Goal: Information Seeking & Learning: Compare options

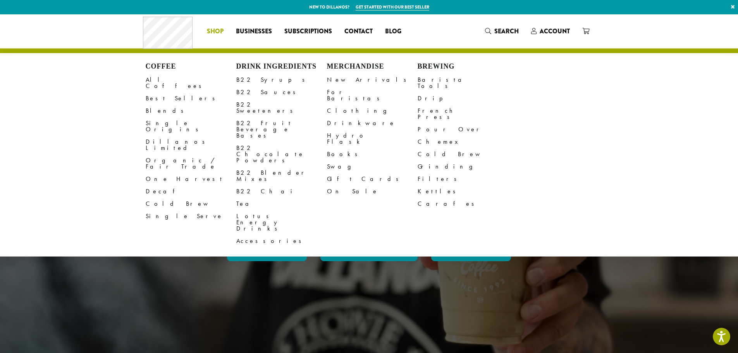
click at [220, 33] on li "Coffee All Coffees Best Sellers Blends Single Origins Dillanos Limited Organic …" at bounding box center [215, 31] width 29 height 12
click at [152, 78] on link "All Coffees" at bounding box center [191, 83] width 91 height 19
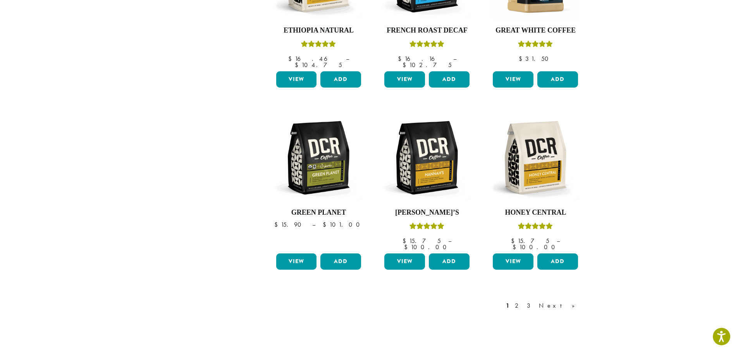
scroll to position [639, 0]
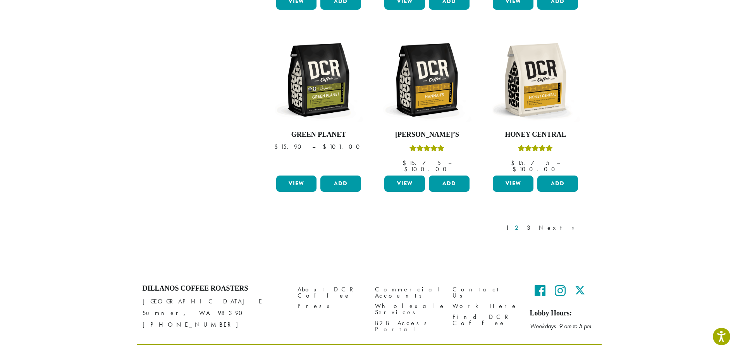
click at [523, 223] on link "2" at bounding box center [518, 227] width 10 height 9
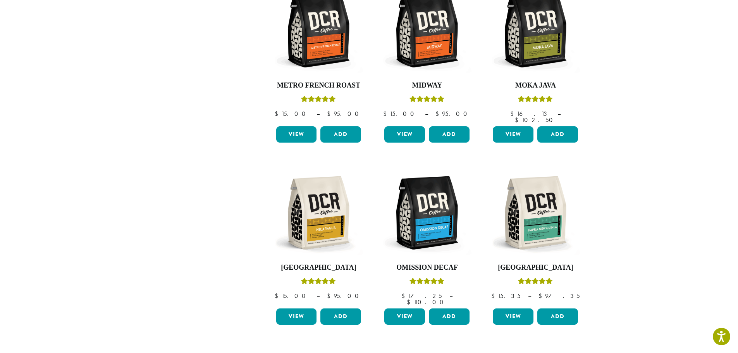
scroll to position [551, 0]
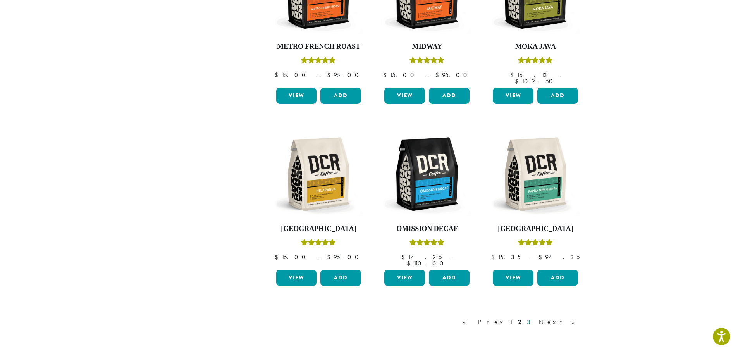
click at [535, 317] on link "3" at bounding box center [530, 321] width 10 height 9
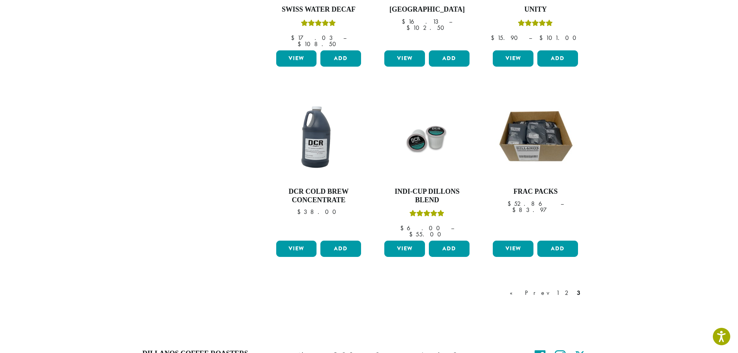
scroll to position [590, 0]
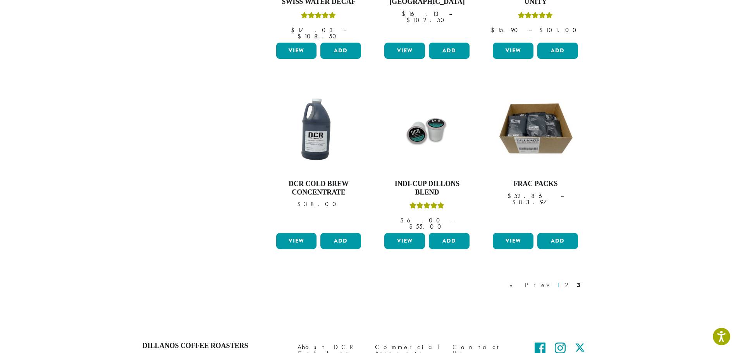
click at [561, 280] on link "1" at bounding box center [558, 284] width 6 height 9
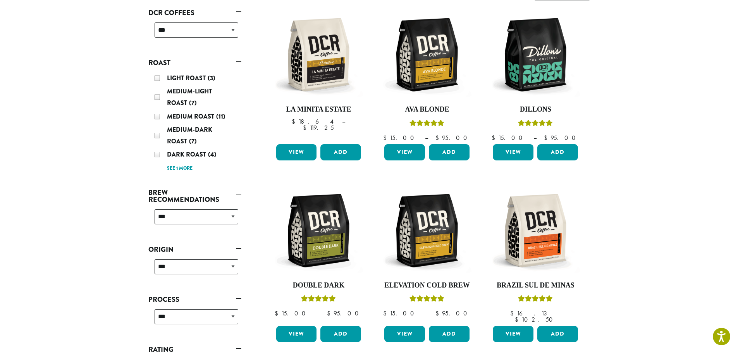
scroll to position [48, 0]
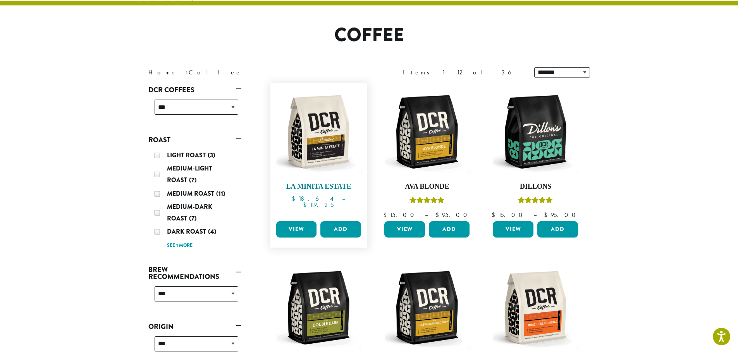
click at [312, 150] on img at bounding box center [318, 131] width 89 height 89
click at [437, 128] on img at bounding box center [426, 131] width 89 height 89
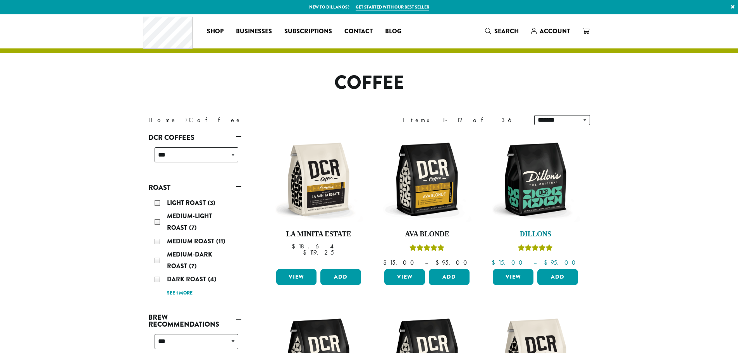
click at [532, 135] on img at bounding box center [535, 179] width 89 height 89
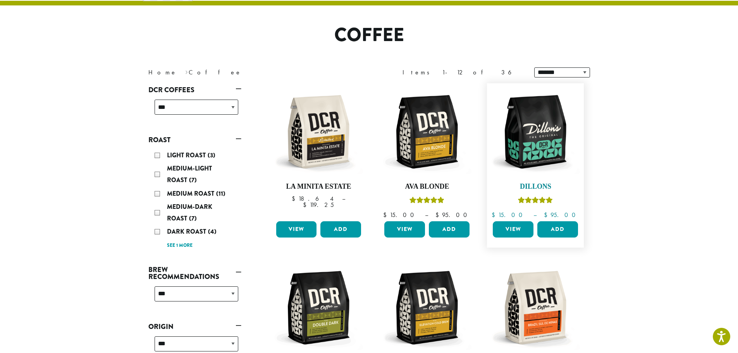
click at [537, 136] on img at bounding box center [535, 131] width 89 height 89
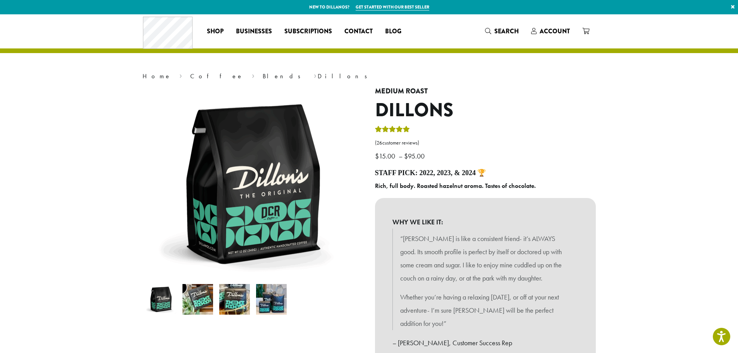
scroll to position [39, 0]
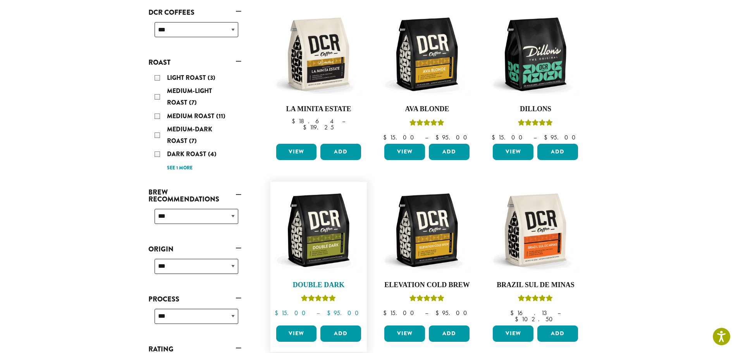
click at [325, 223] on img at bounding box center [318, 230] width 89 height 89
click at [547, 238] on img at bounding box center [535, 230] width 89 height 89
click at [549, 235] on img at bounding box center [535, 230] width 89 height 89
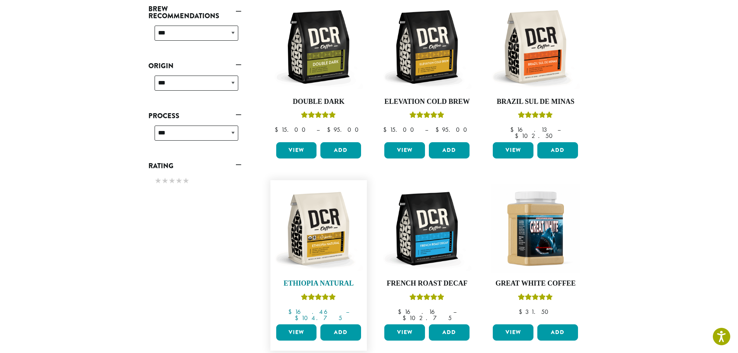
scroll to position [329, 0]
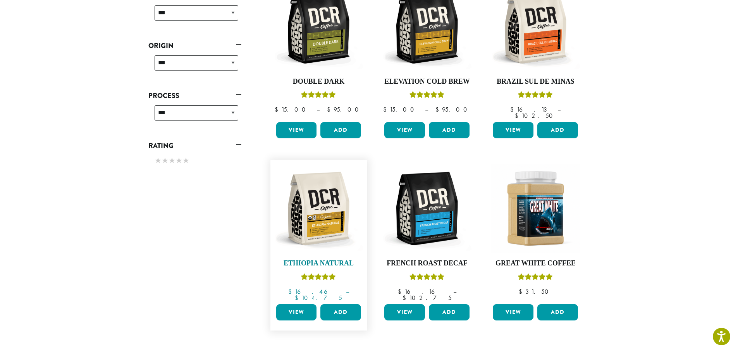
click at [323, 219] on img at bounding box center [318, 208] width 89 height 89
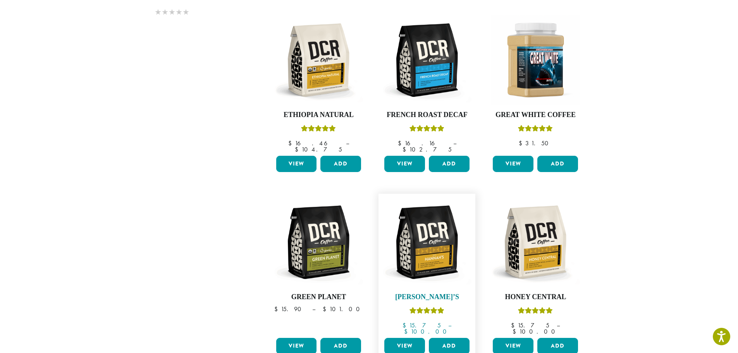
scroll to position [484, 0]
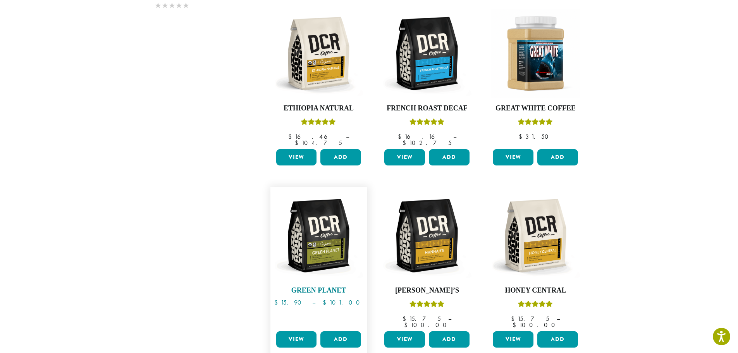
click at [338, 241] on img at bounding box center [318, 235] width 89 height 89
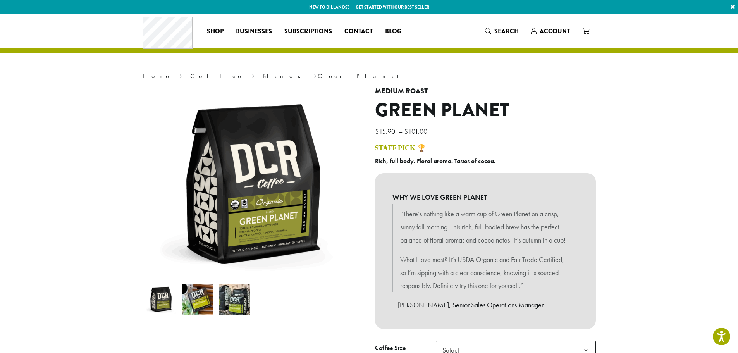
scroll to position [39, 0]
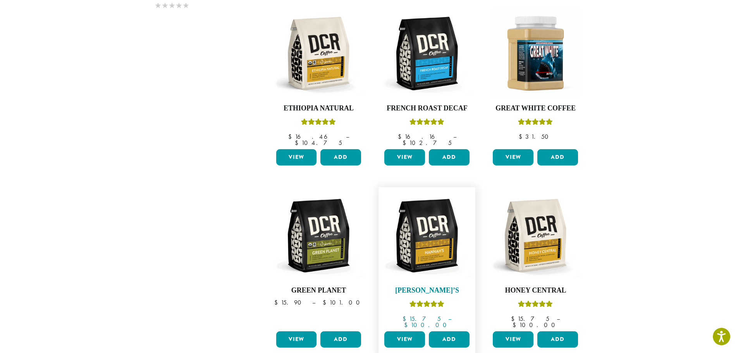
click at [442, 242] on img at bounding box center [426, 235] width 89 height 89
click at [543, 215] on img at bounding box center [535, 235] width 89 height 89
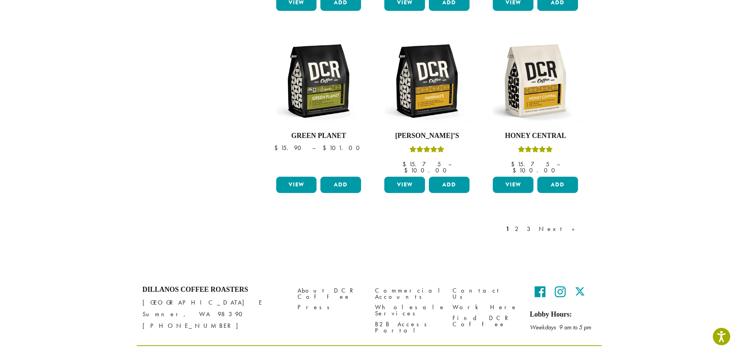
scroll to position [639, 0]
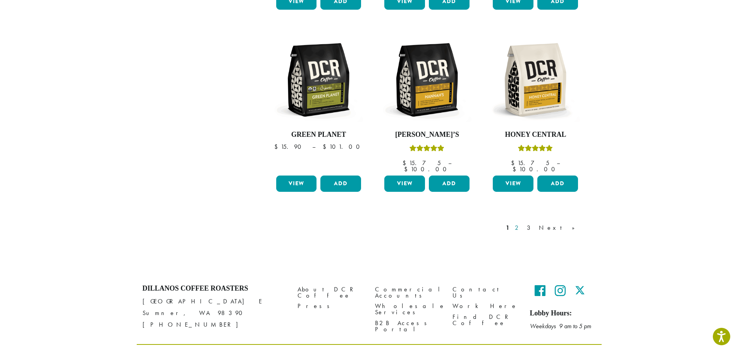
click at [523, 223] on link "2" at bounding box center [518, 227] width 10 height 9
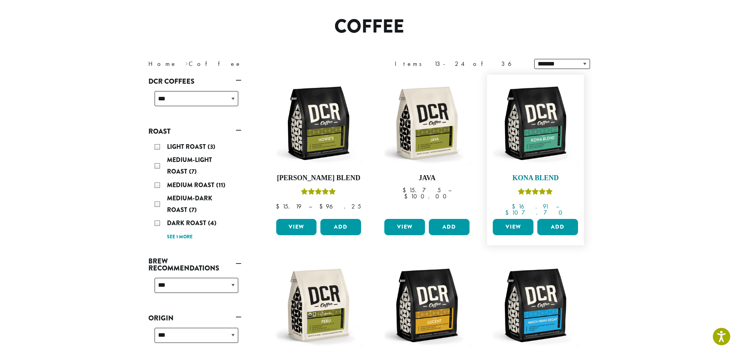
scroll to position [48, 0]
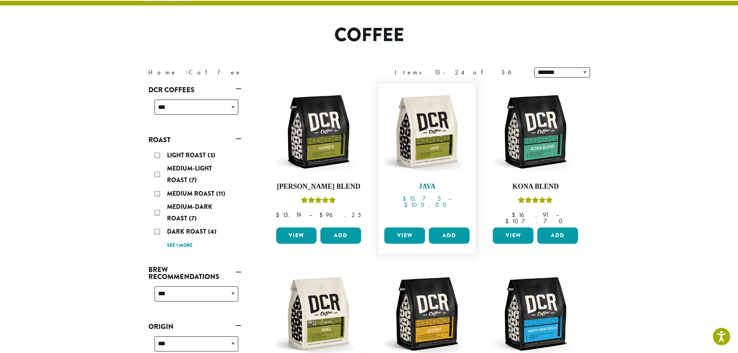
click at [436, 147] on img at bounding box center [426, 131] width 89 height 89
click at [549, 149] on img at bounding box center [535, 131] width 89 height 89
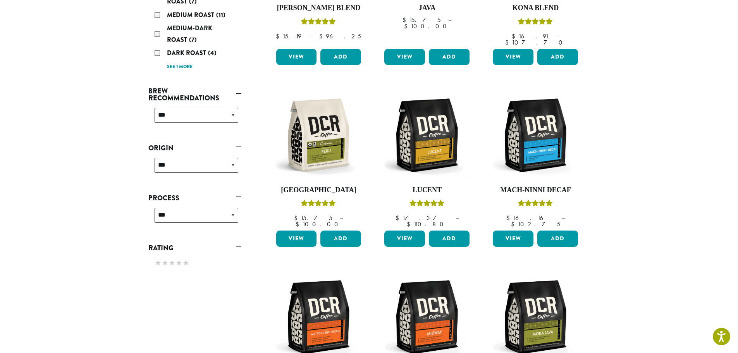
scroll to position [241, 0]
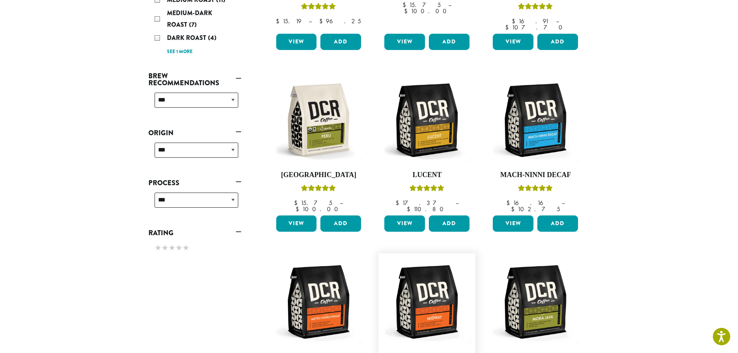
click at [439, 304] on img at bounding box center [426, 301] width 89 height 89
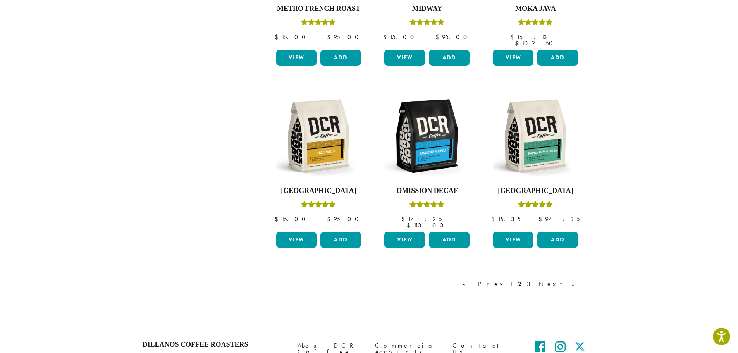
scroll to position [590, 0]
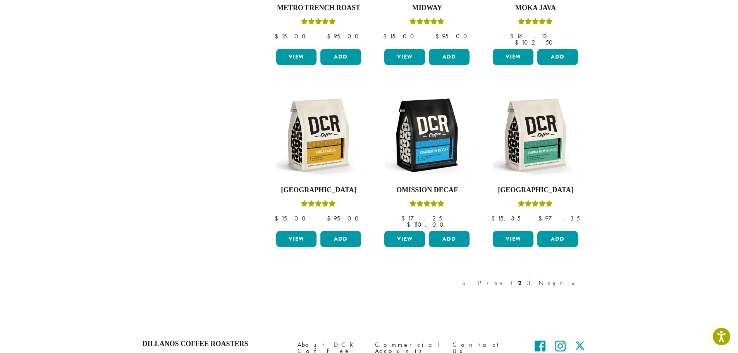
click at [535, 279] on link "3" at bounding box center [530, 283] width 10 height 9
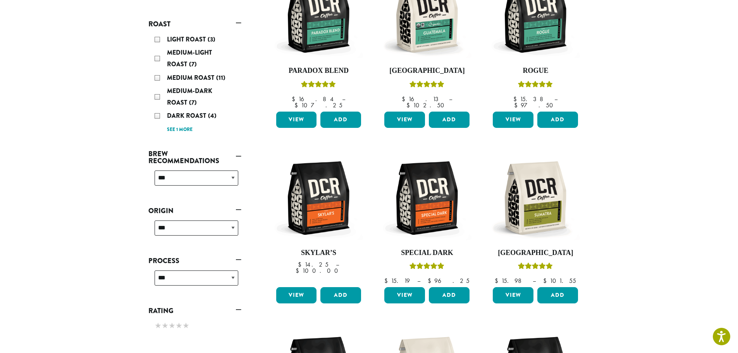
scroll to position [116, 0]
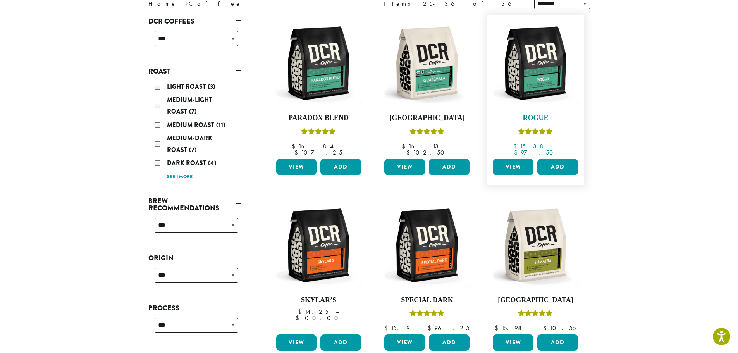
click at [561, 86] on img at bounding box center [535, 63] width 89 height 89
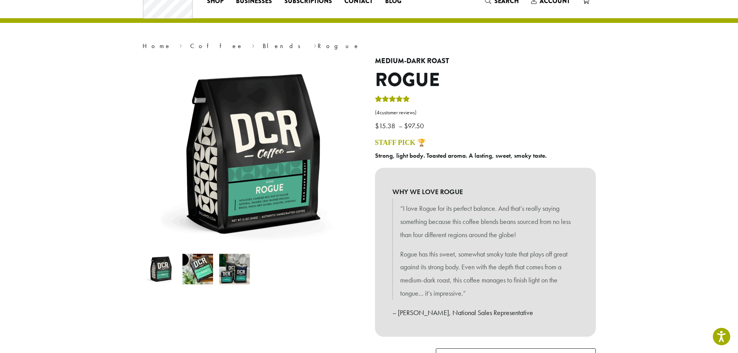
scroll to position [116, 0]
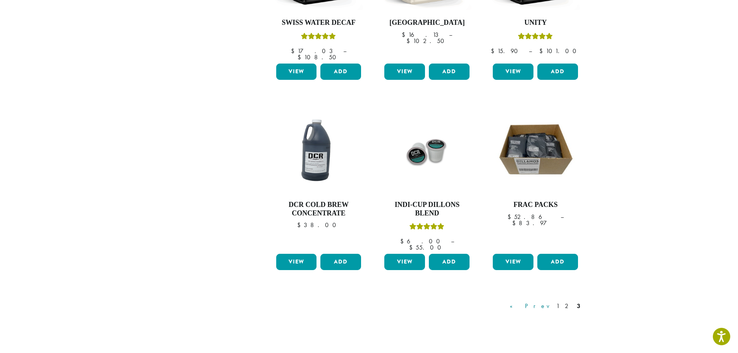
scroll to position [570, 0]
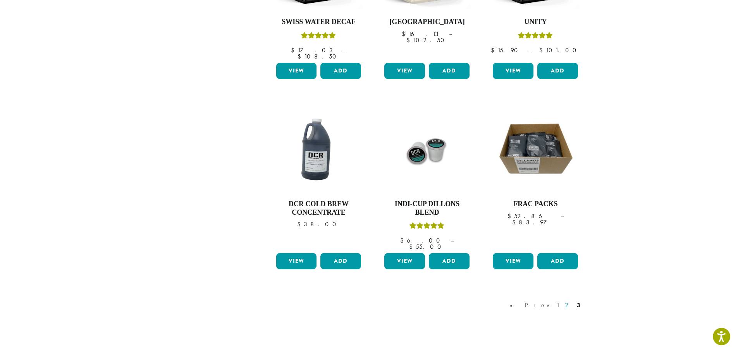
click at [570, 301] on link "2" at bounding box center [568, 305] width 10 height 9
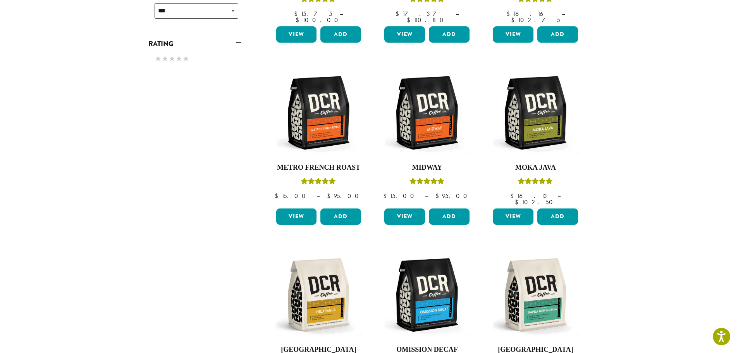
scroll to position [435, 0]
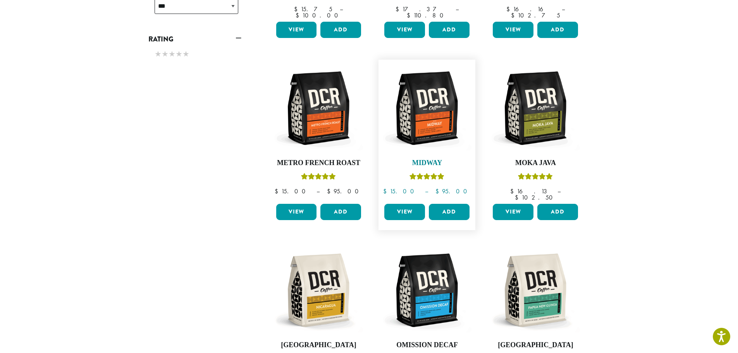
click at [438, 110] on img at bounding box center [426, 108] width 89 height 89
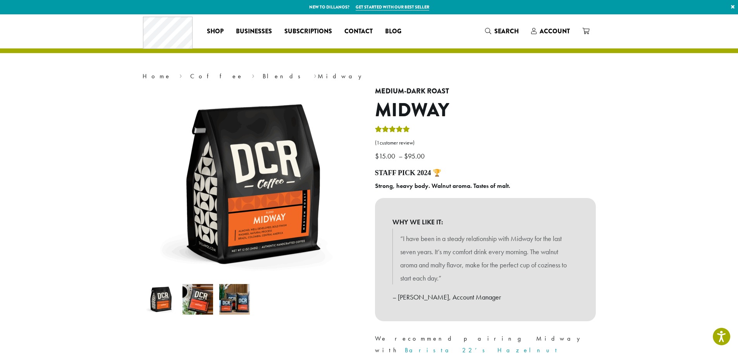
click at [196, 297] on img at bounding box center [197, 299] width 31 height 31
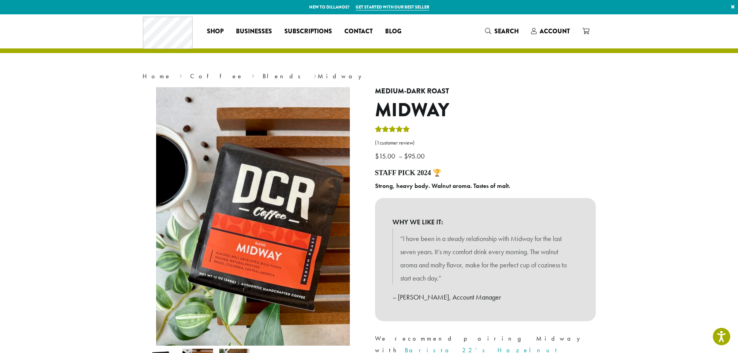
scroll to position [39, 0]
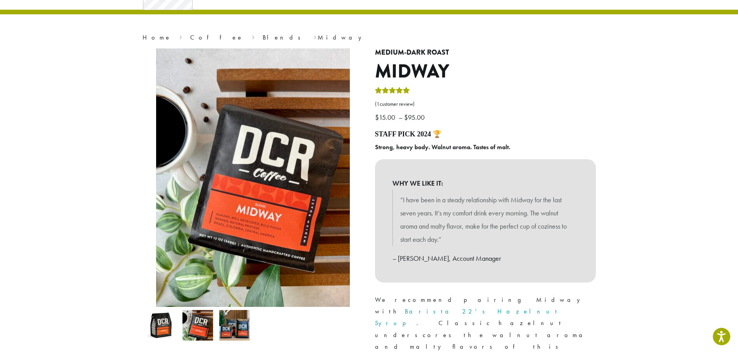
click at [243, 321] on img at bounding box center [234, 325] width 31 height 31
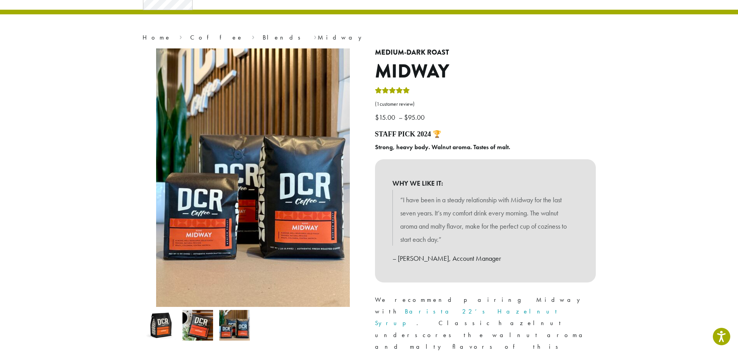
click at [210, 324] on img at bounding box center [197, 325] width 31 height 31
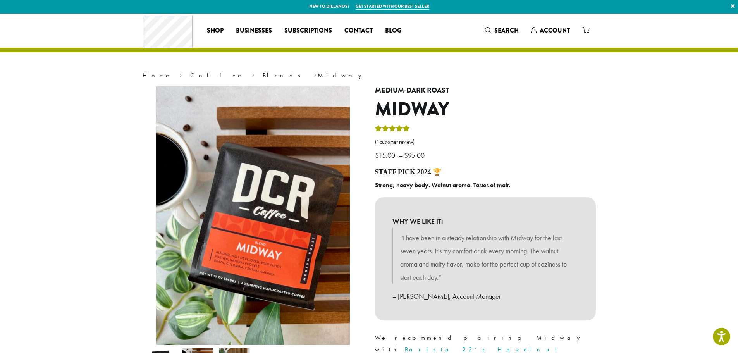
scroll to position [0, 0]
